Goal: Task Accomplishment & Management: Manage account settings

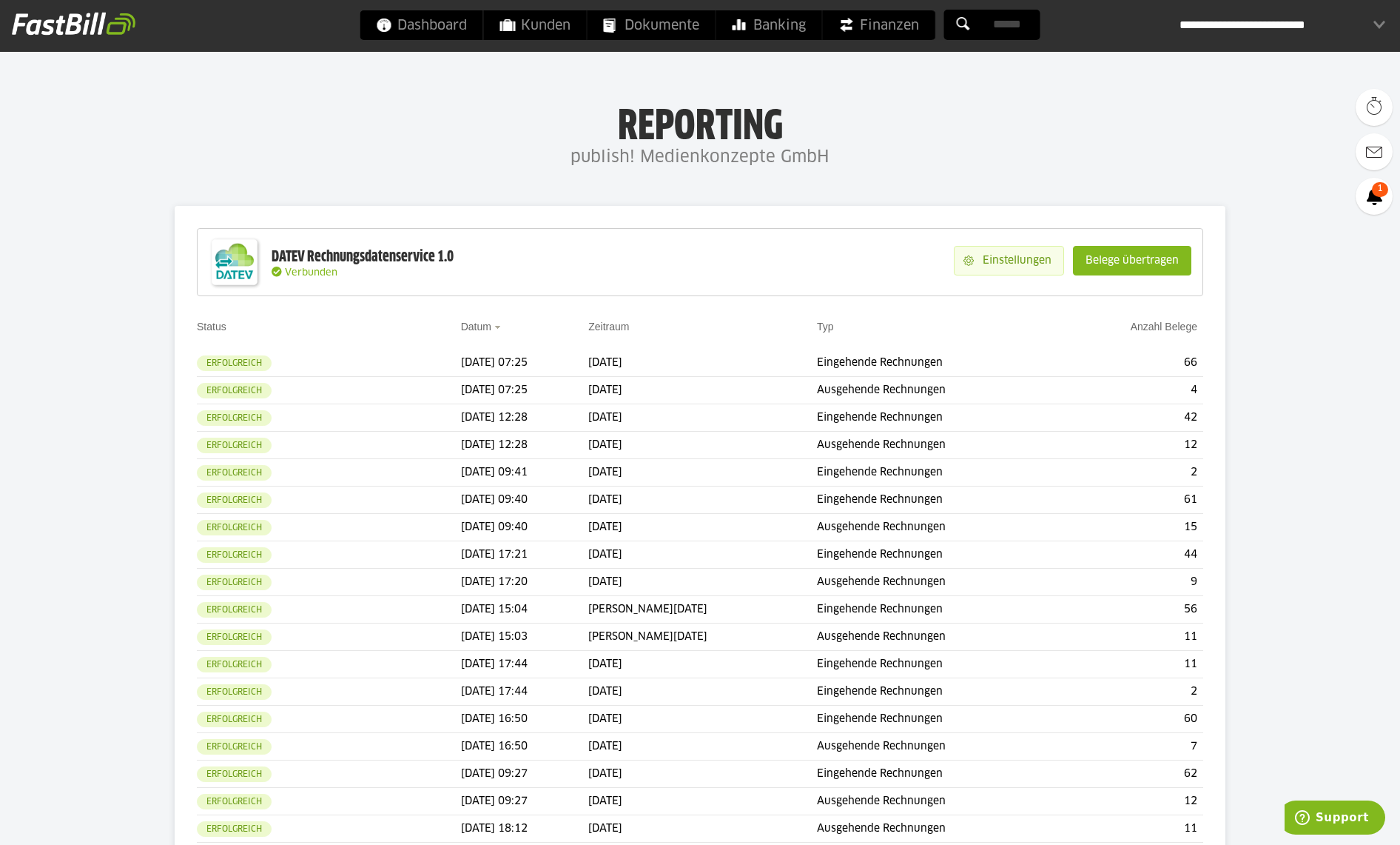
click at [996, 263] on slot "Einstellungen" at bounding box center [1018, 260] width 90 height 28
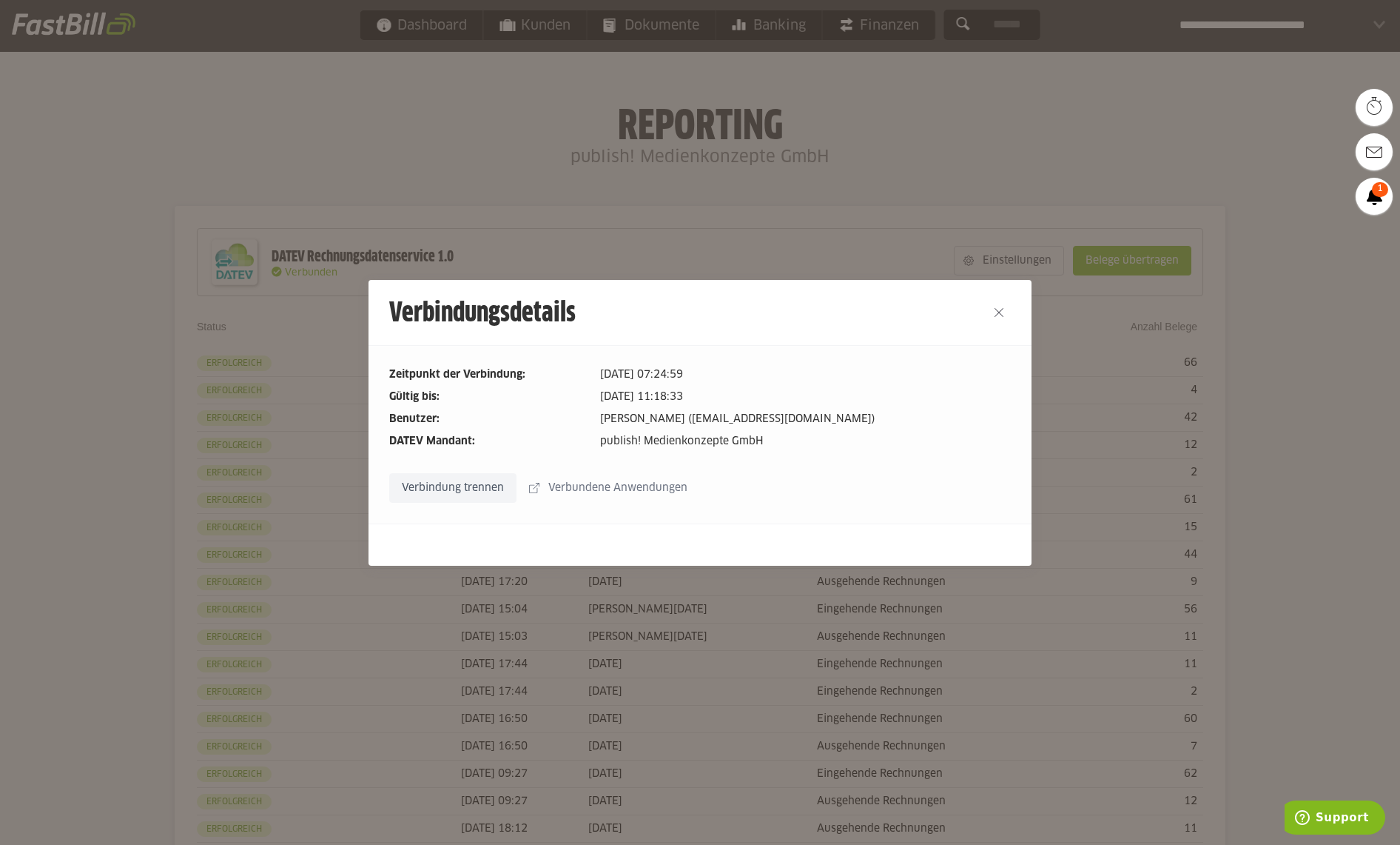
drag, startPoint x: 997, startPoint y: 314, endPoint x: 1033, endPoint y: 292, distance: 42.2
click at [997, 314] on button "Close" at bounding box center [998, 312] width 23 height 23
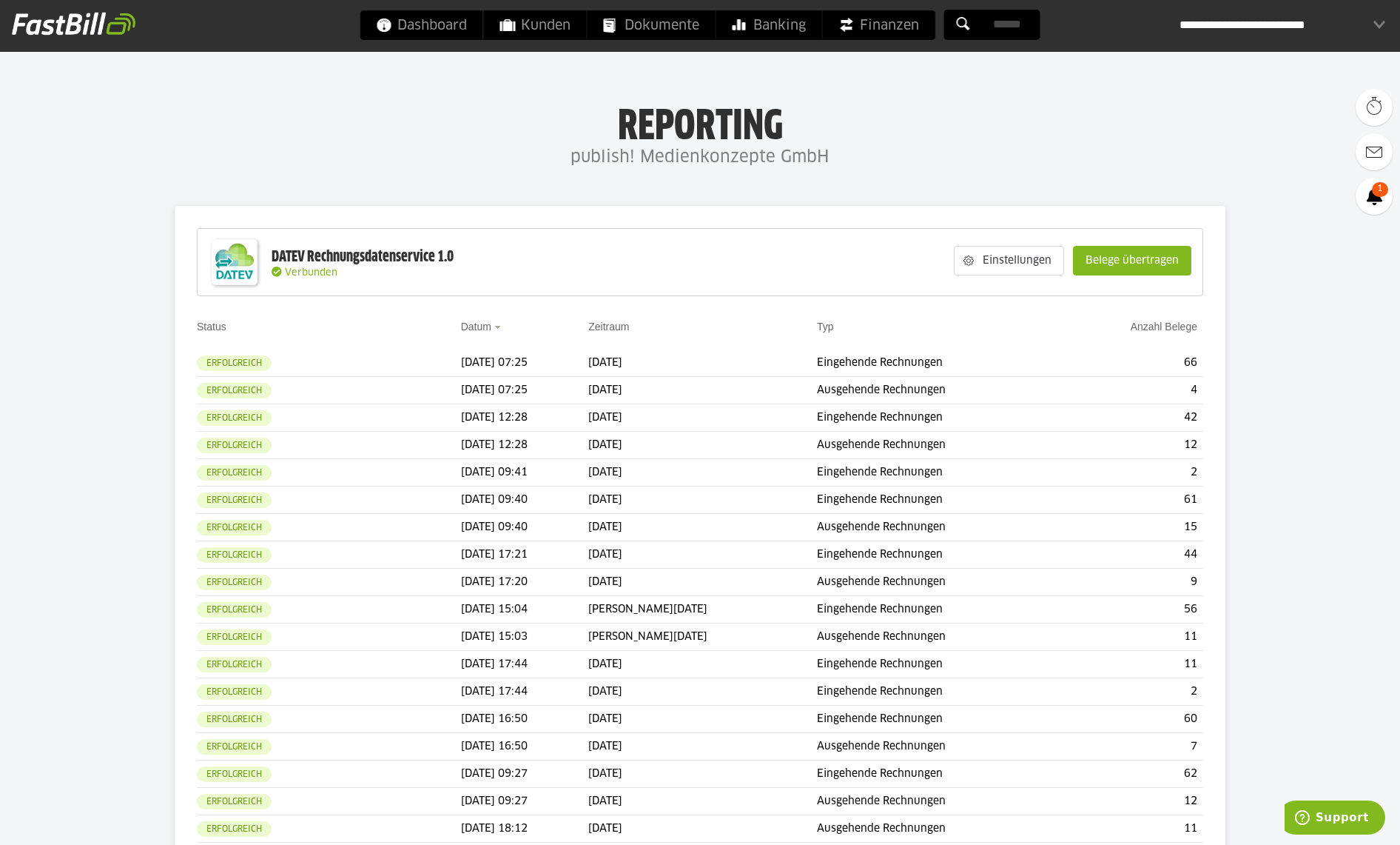
click at [1124, 264] on slot "Belege übertragen" at bounding box center [1132, 260] width 117 height 28
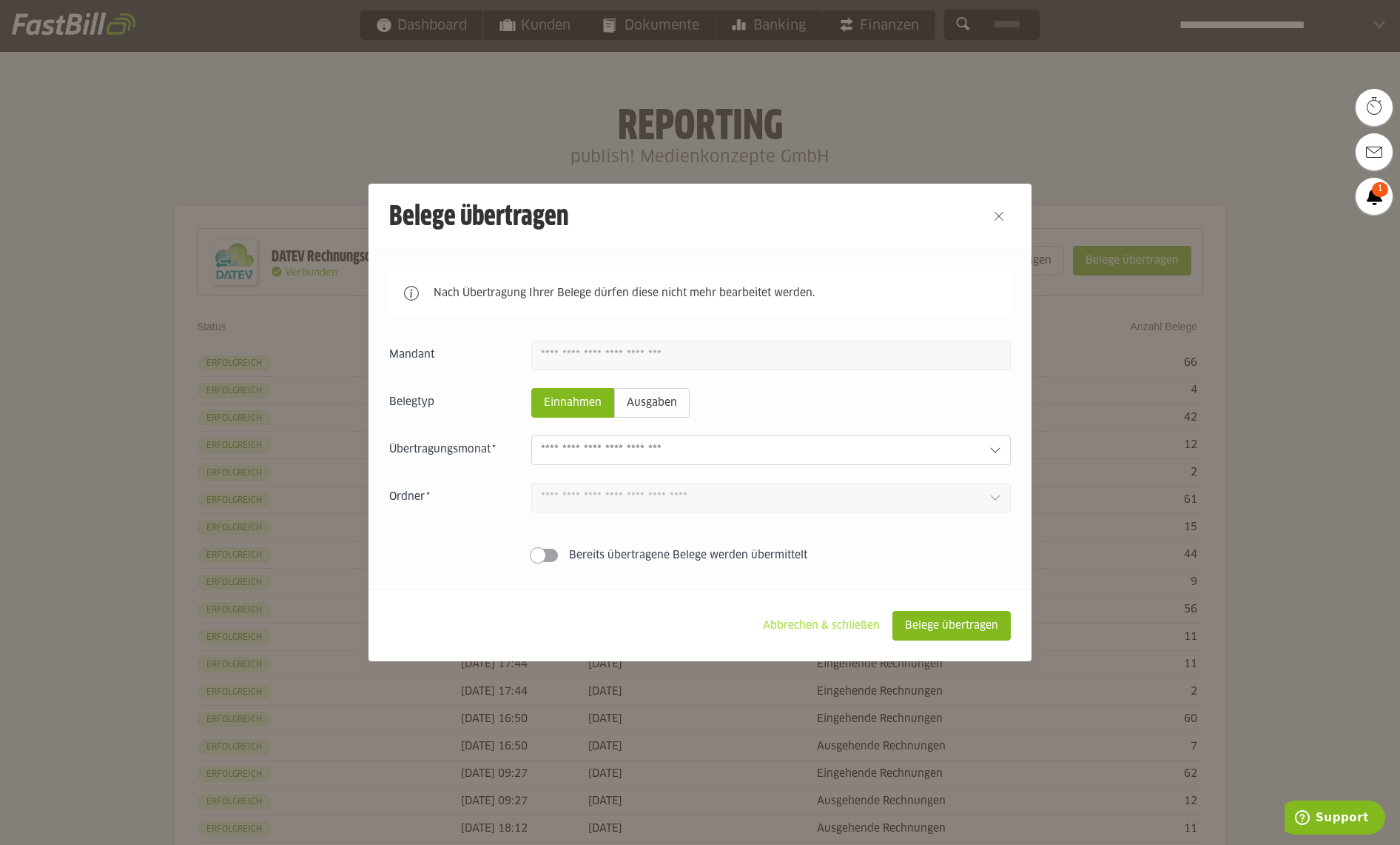
click at [822, 620] on slot "Abbrechen & schließen" at bounding box center [821, 625] width 140 height 28
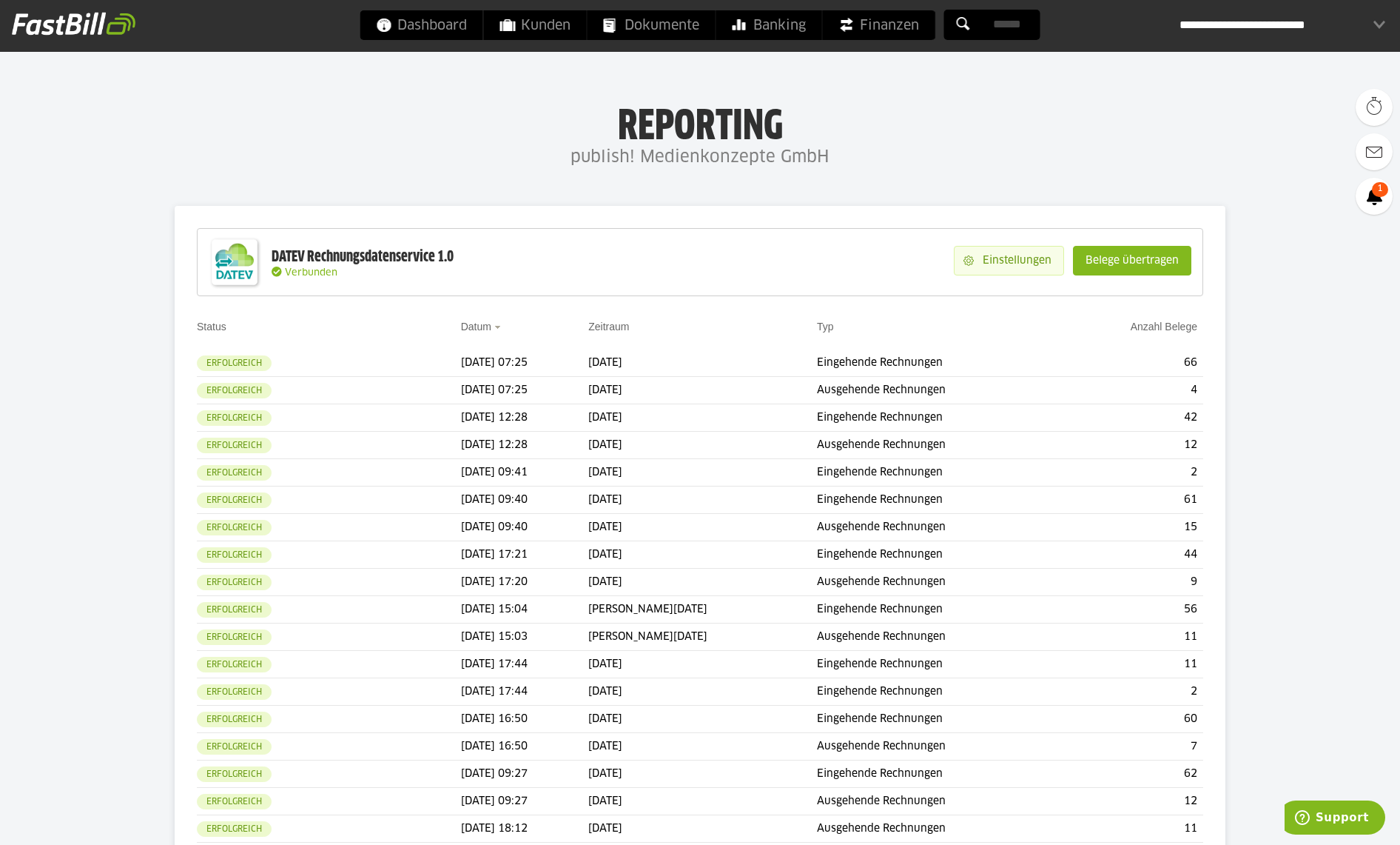
click at [1009, 259] on slot "Einstellungen" at bounding box center [1018, 260] width 90 height 28
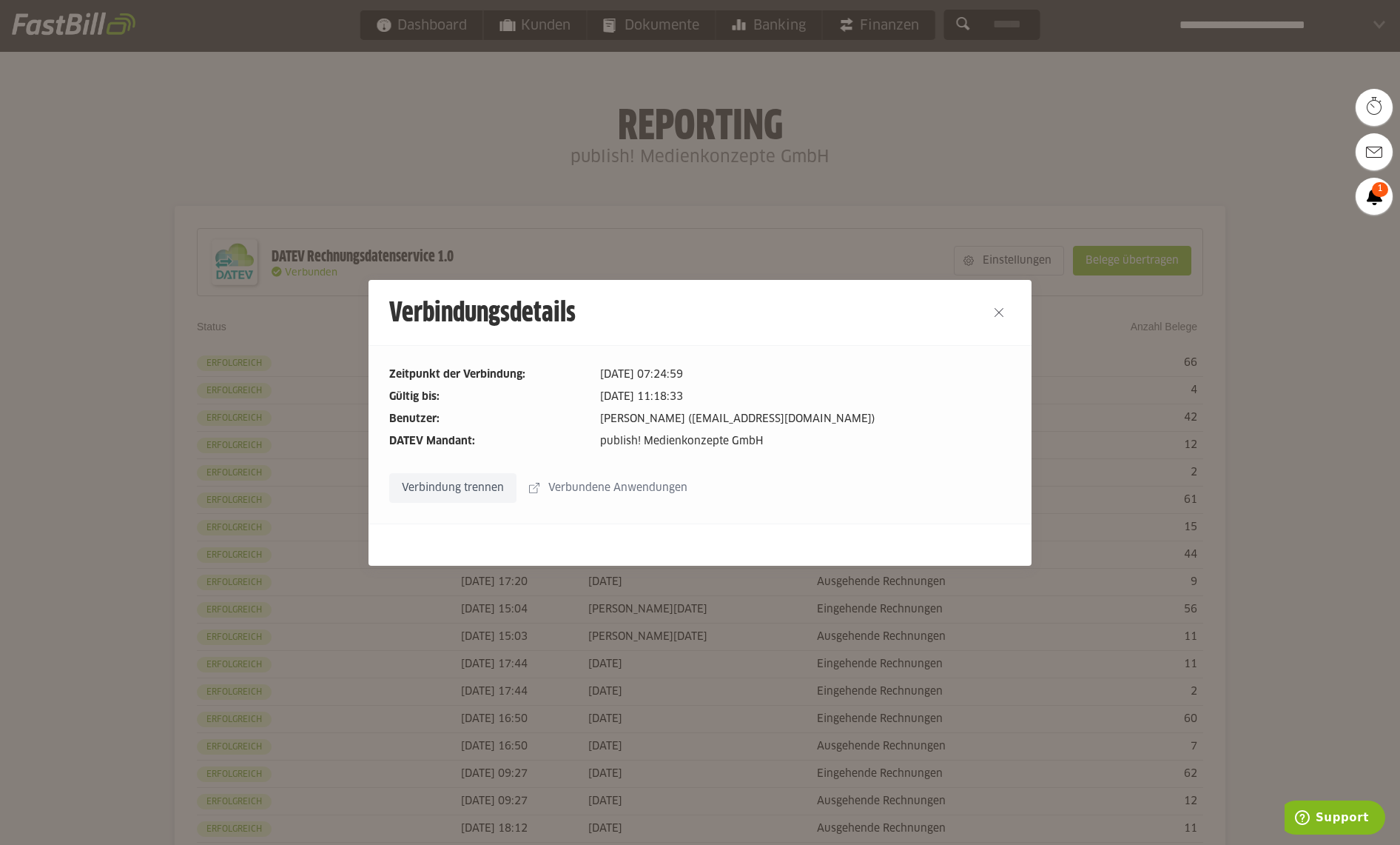
click at [451, 483] on slot "Verbindung trennen" at bounding box center [453, 487] width 126 height 28
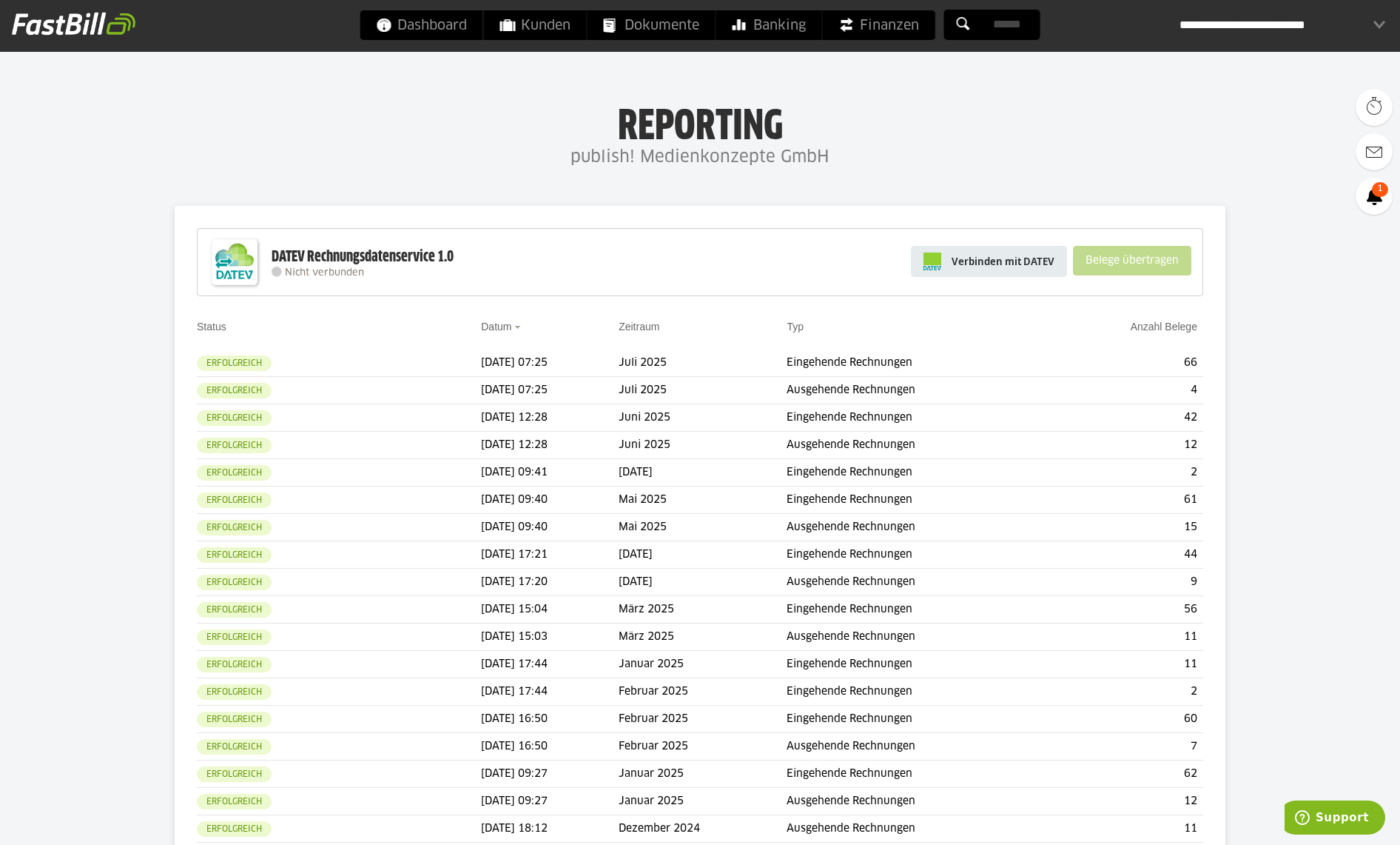
click at [981, 262] on span "Verbinden mit DATEV" at bounding box center [1002, 261] width 103 height 15
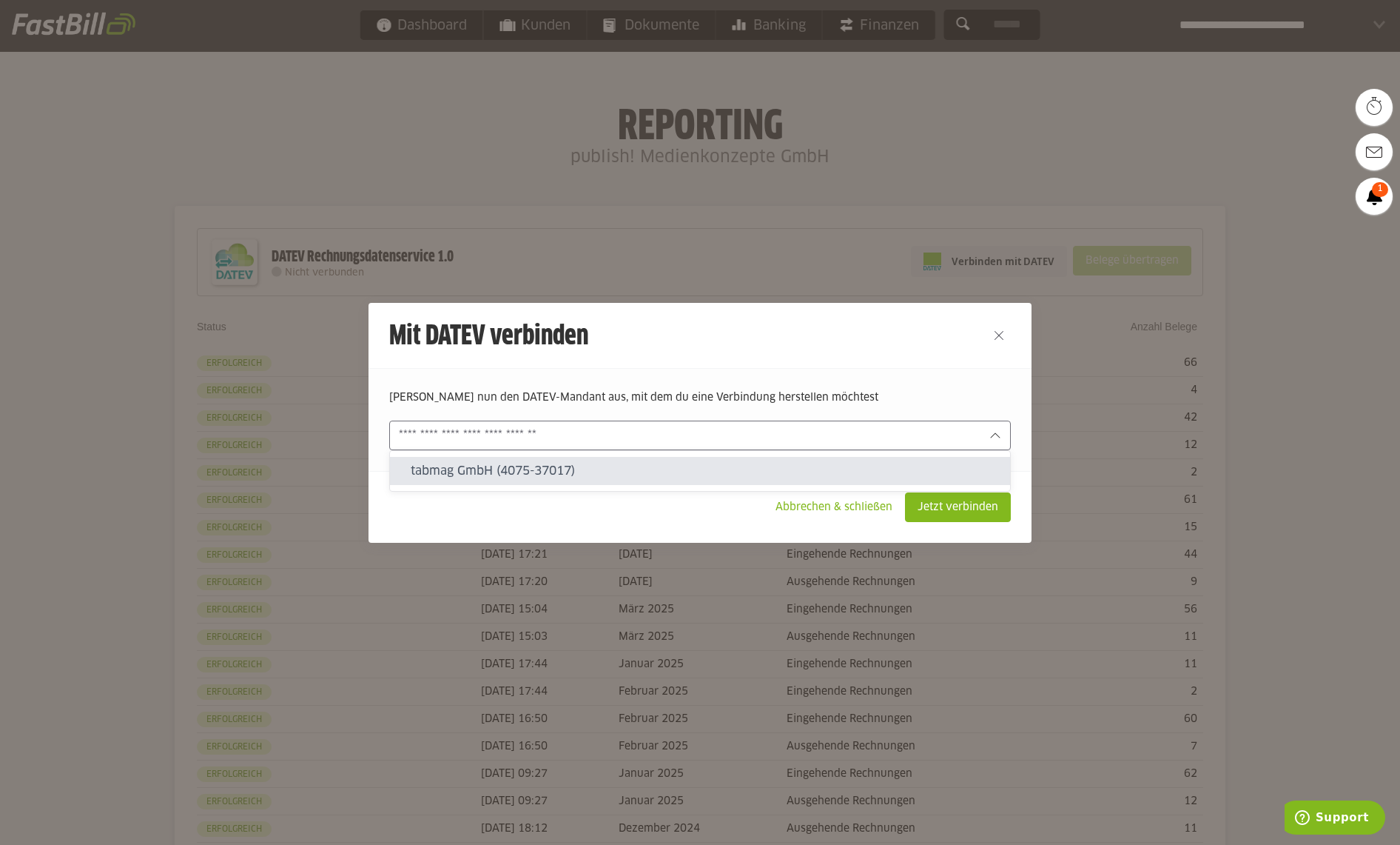
drag, startPoint x: 791, startPoint y: 440, endPoint x: 721, endPoint y: 472, distance: 77.0
click at [791, 440] on input "text" at bounding box center [690, 435] width 581 height 16
click at [668, 474] on slot "tabmag GmbH (4075-37017)" at bounding box center [705, 471] width 588 height 16
type input "**********"
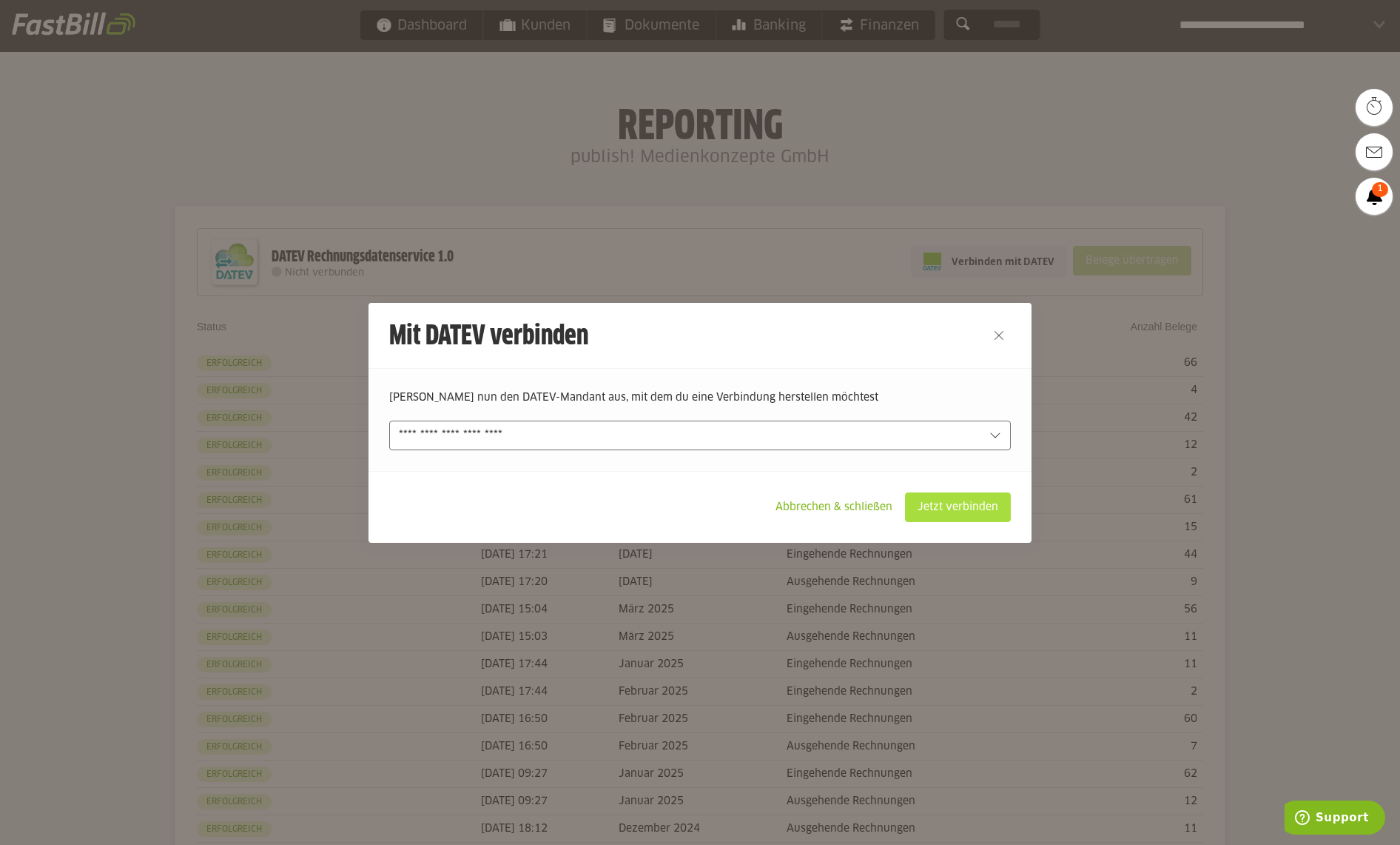
click at [963, 507] on slot "Jetzt verbinden" at bounding box center [958, 507] width 104 height 28
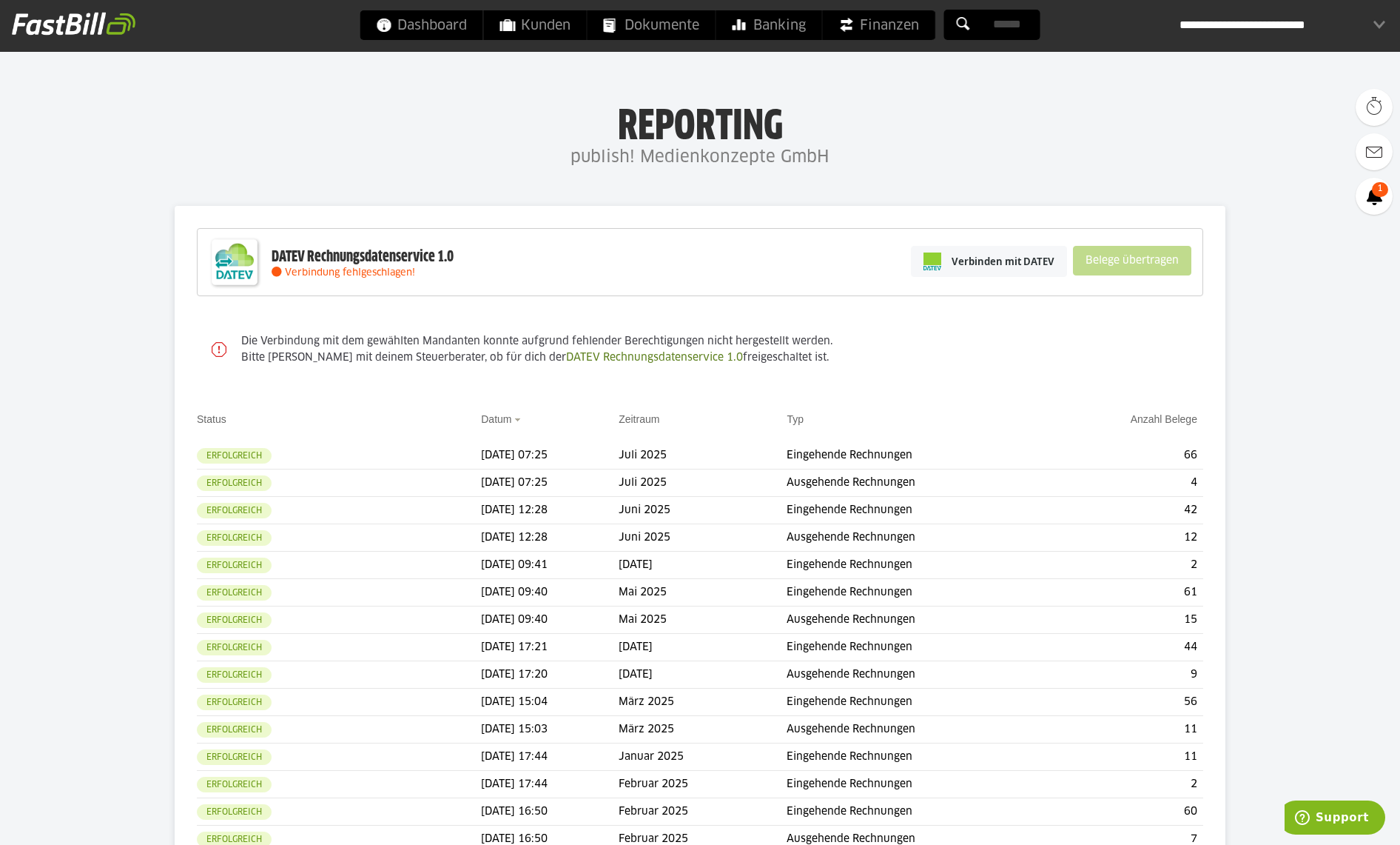
drag, startPoint x: 464, startPoint y: 160, endPoint x: 487, endPoint y: 158, distance: 23.1
click at [465, 160] on h4 "publish! Medienkonzepte GmbH" at bounding box center [700, 158] width 1400 height 30
click at [1278, 30] on div "**********" at bounding box center [1282, 25] width 206 height 30
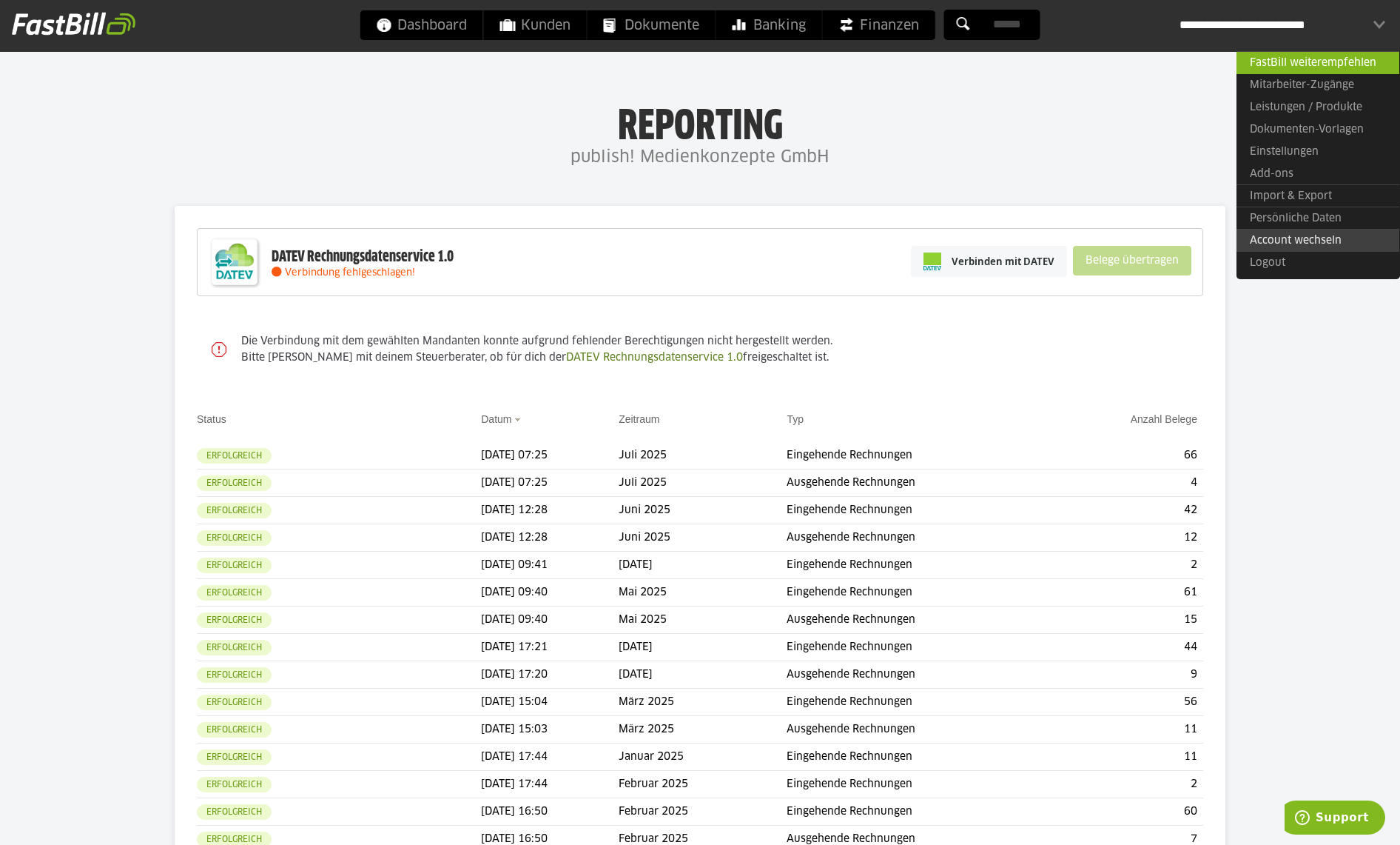
click at [1303, 234] on link "Account wechseln" at bounding box center [1318, 240] width 163 height 23
